Goal: Transaction & Acquisition: Purchase product/service

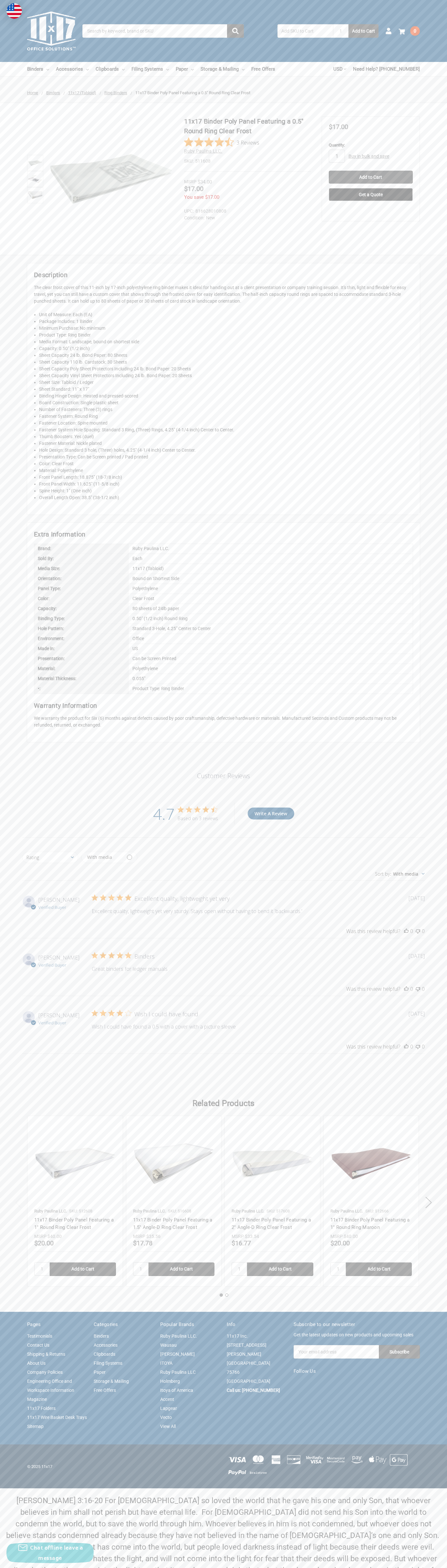
click at [38, 1345] on link "Contact Us" at bounding box center [38, 1345] width 23 height 5
click at [370, 177] on input "Add to Cart" at bounding box center [371, 177] width 84 height 13
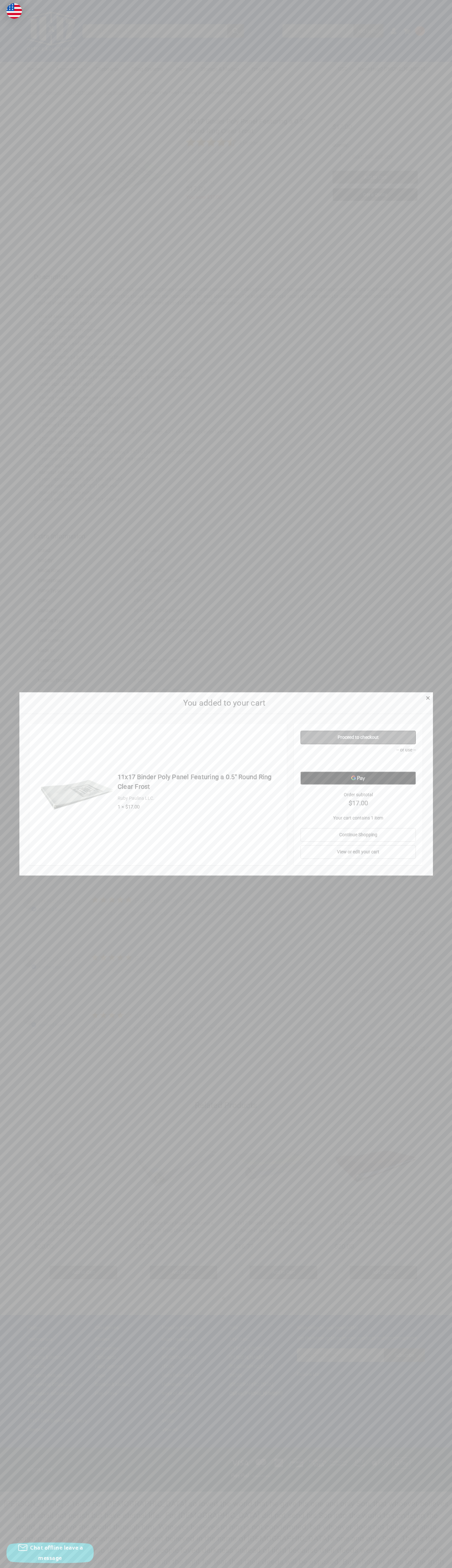
click at [358, 738] on link "Proceed to checkout" at bounding box center [358, 738] width 115 height 13
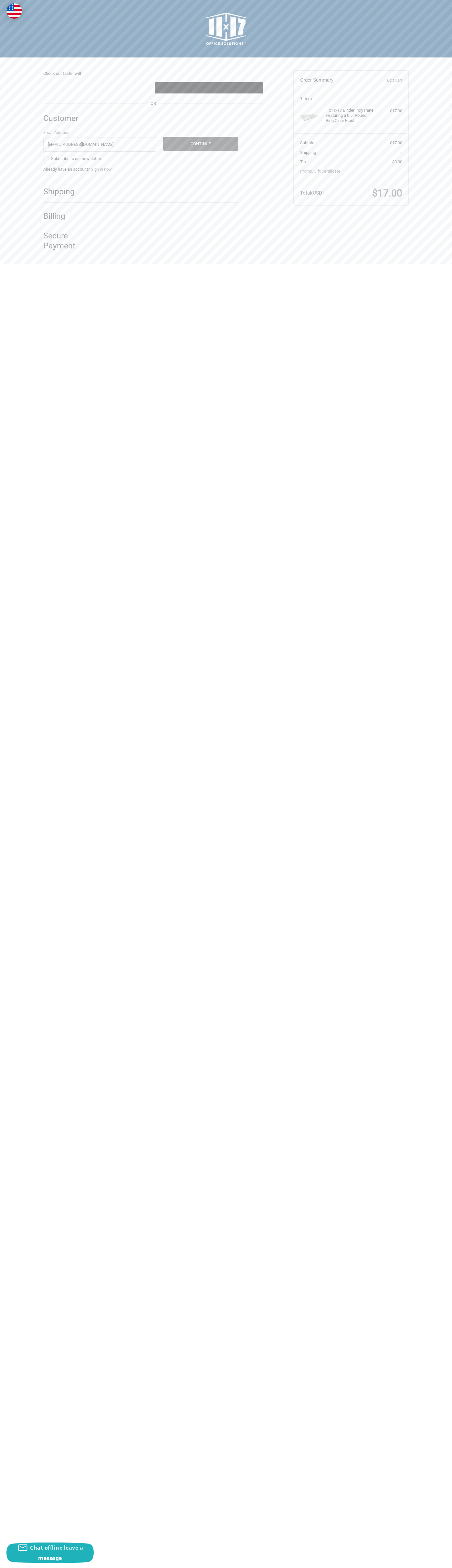
type input "[EMAIL_ADDRESS][DOMAIN_NAME]"
click at [200, 144] on button "Continue" at bounding box center [200, 144] width 75 height 14
select select "US"
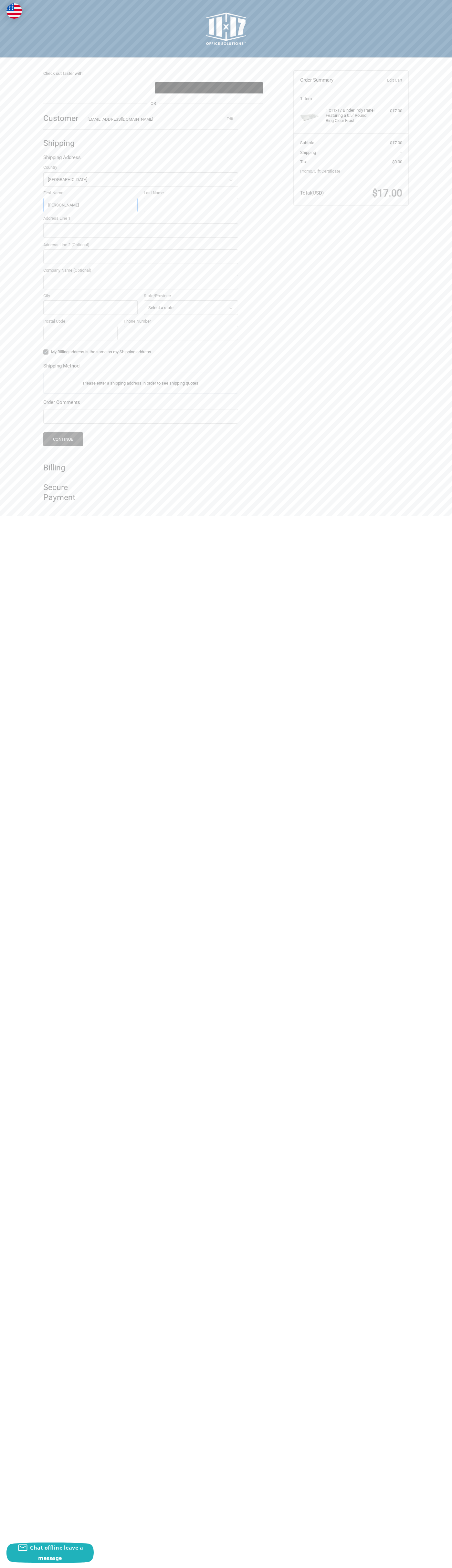
type input "John"
type input "Smith"
type input "4021 Vernon Avenue"
type input "First floor"
type input "John Smith"
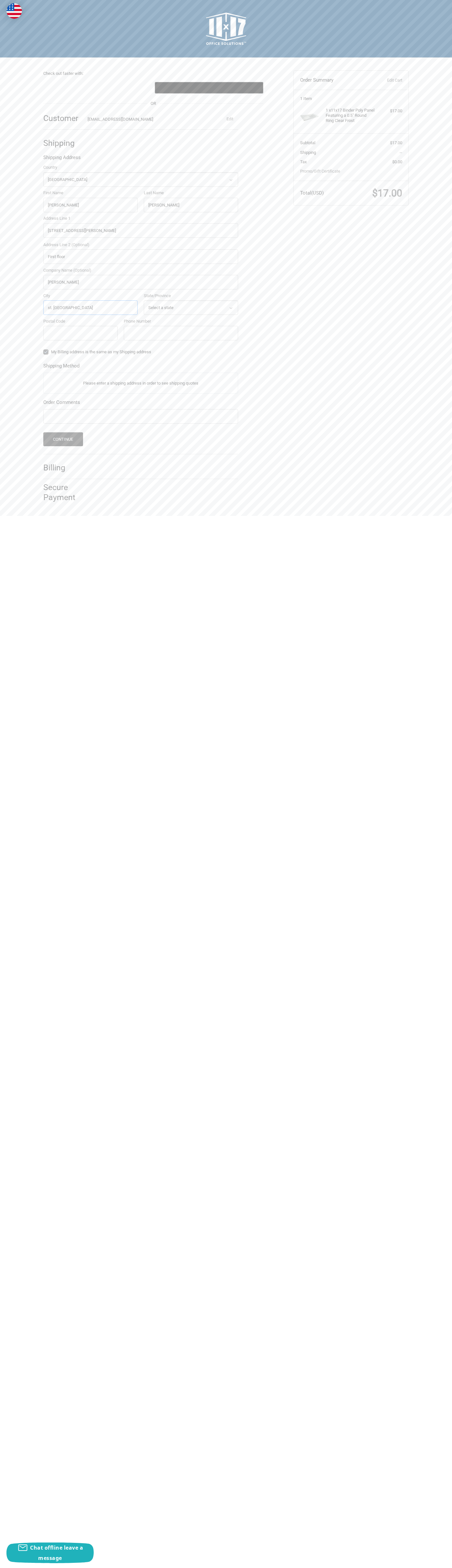
type input "st. louis park"
select select "MN"
type input "55416"
type input "6502530000"
radio input "true"
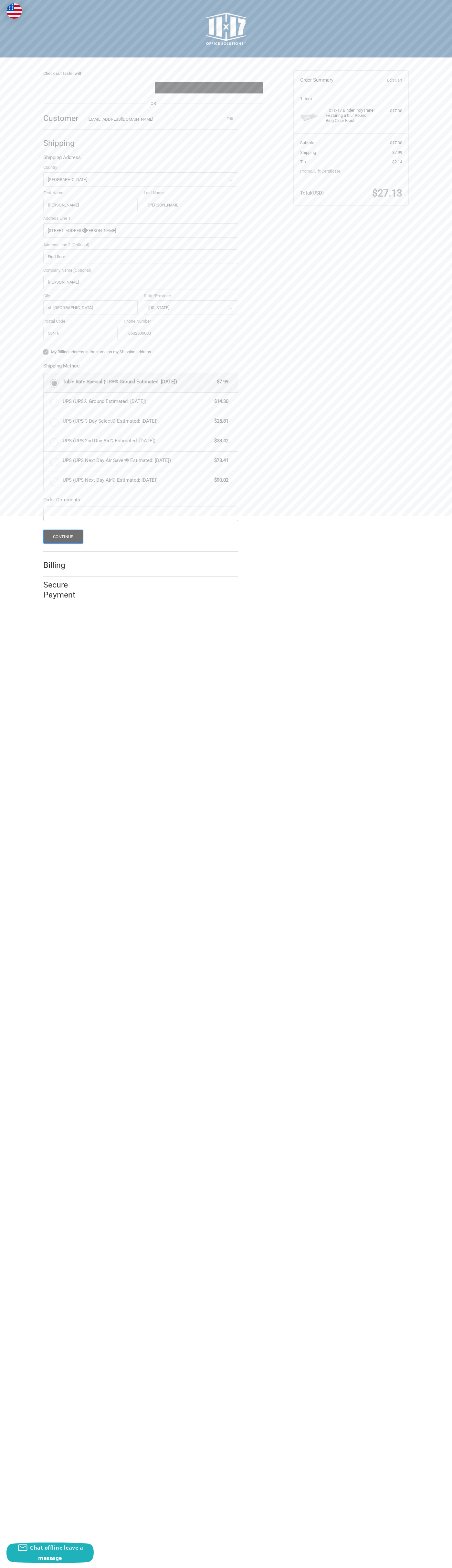
click at [63, 537] on button "Continue" at bounding box center [63, 536] width 40 height 14
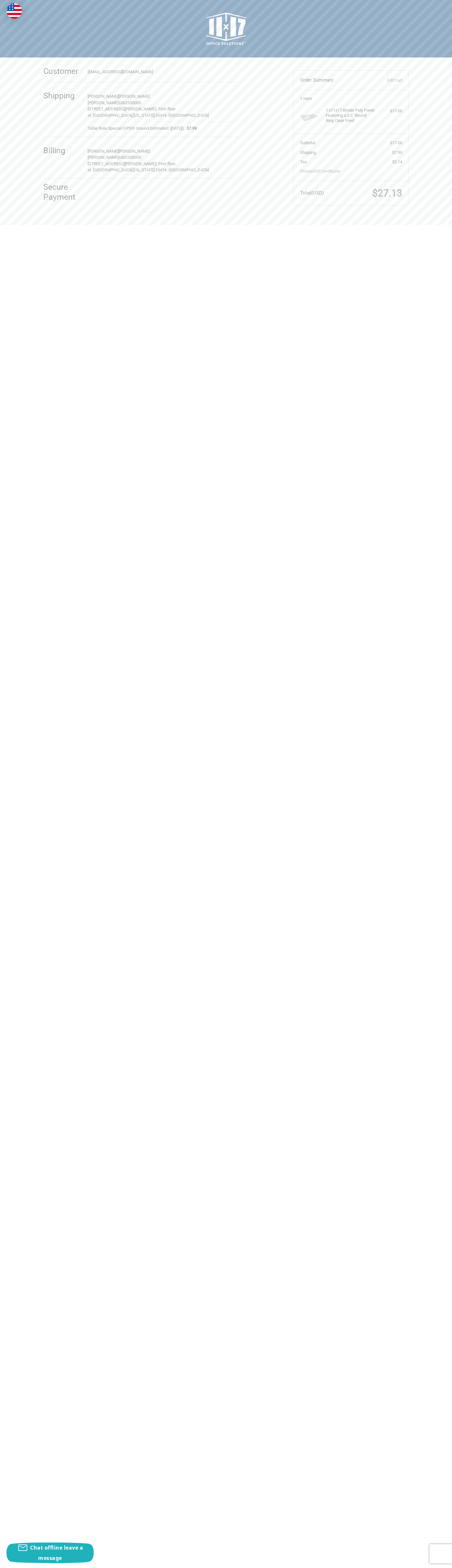
click at [131, 31] on h2 at bounding box center [226, 29] width 362 height 32
click at [447, 225] on html "Checkout Check out faster with: @import url(//fonts.googleapis.com/css?family=G…" at bounding box center [226, 112] width 452 height 225
click at [221, 225] on html "Checkout Check out faster with: @import url(//fonts.googleapis.com/css?family=G…" at bounding box center [226, 112] width 452 height 225
click at [9, 225] on html "Checkout Check out faster with: @import url(//fonts.googleapis.com/css?family=G…" at bounding box center [226, 112] width 452 height 225
click at [226, 28] on img at bounding box center [226, 29] width 40 height 32
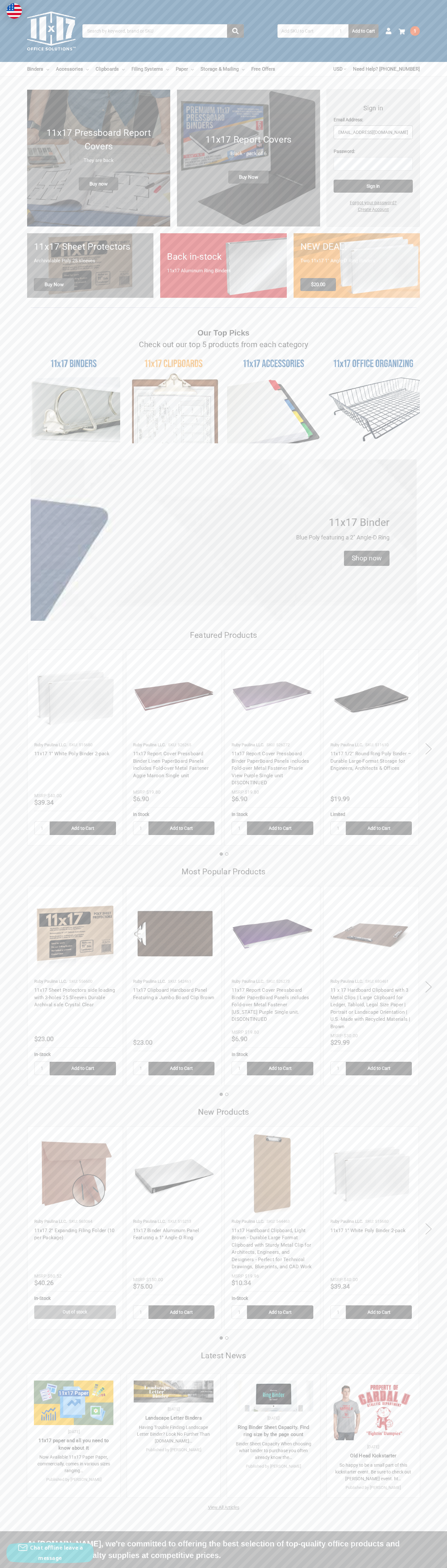
scroll to position [0, 9]
type input "[EMAIL_ADDRESS][DOMAIN_NAME]"
click at [428, 749] on button "Next" at bounding box center [428, 749] width 13 height 19
